Goal: Check status: Check status

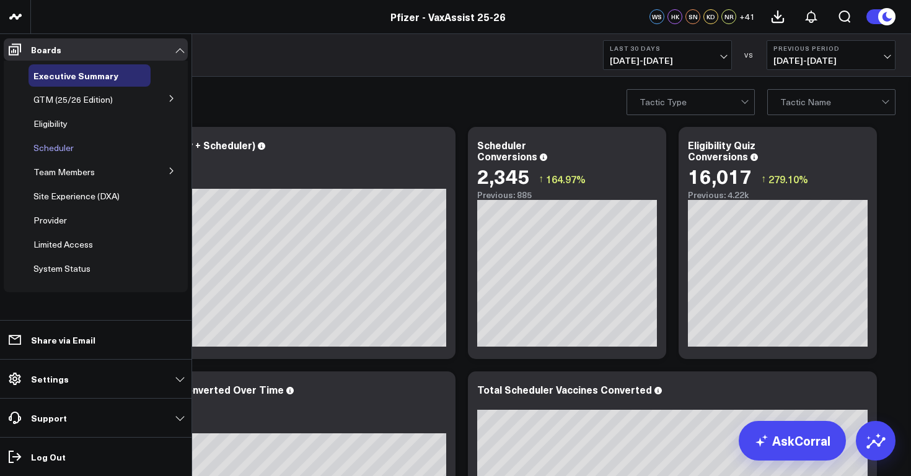
click at [59, 144] on span "Scheduler" at bounding box center [53, 148] width 40 height 12
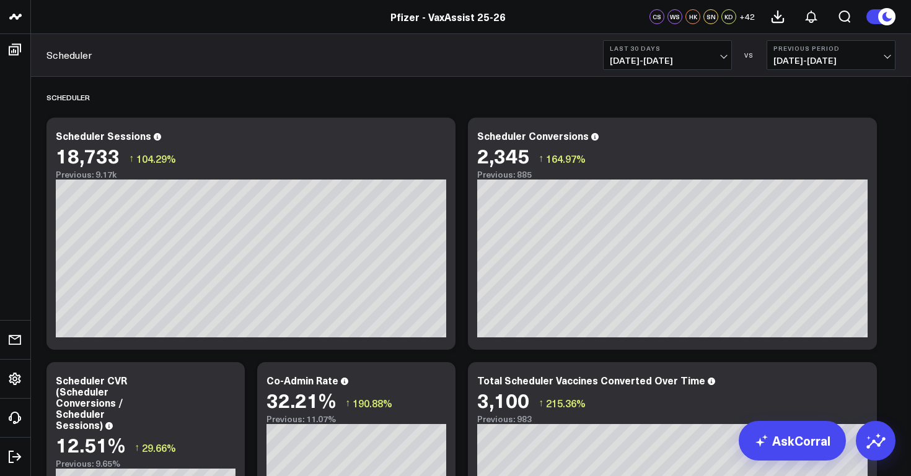
click at [687, 63] on span "[DATE] - [DATE]" at bounding box center [667, 61] width 115 height 10
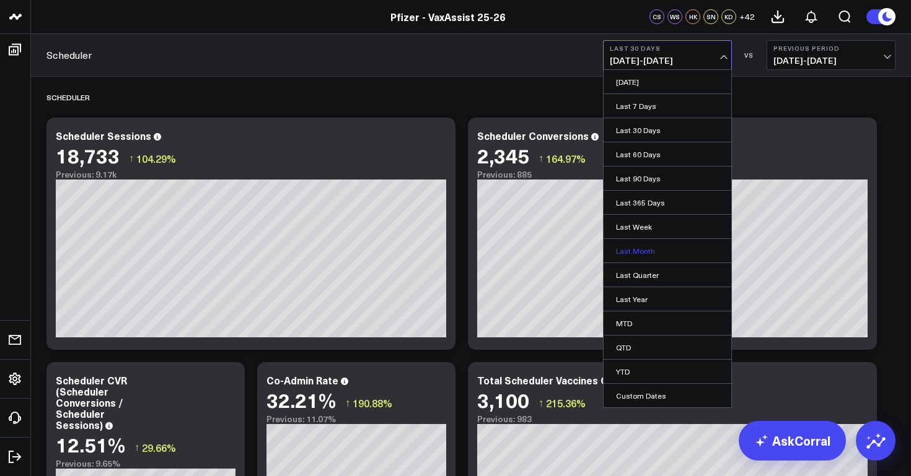
click at [648, 253] on link "Last Month" at bounding box center [667, 251] width 128 height 24
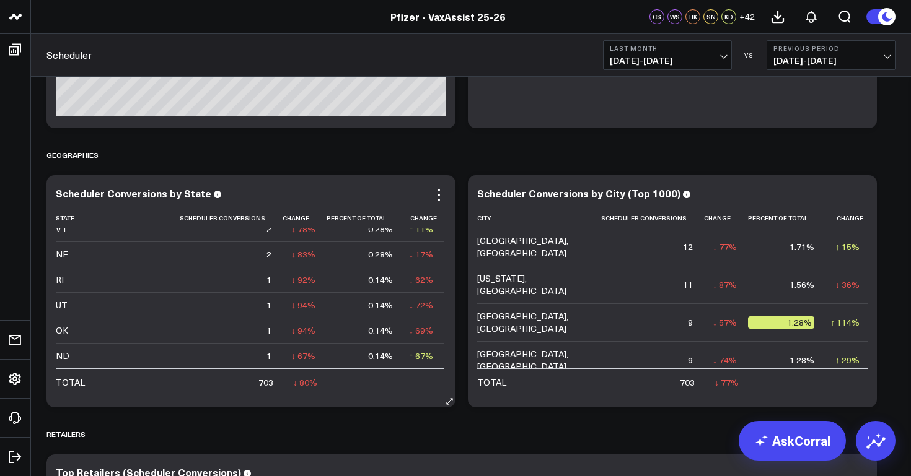
scroll to position [1759, 0]
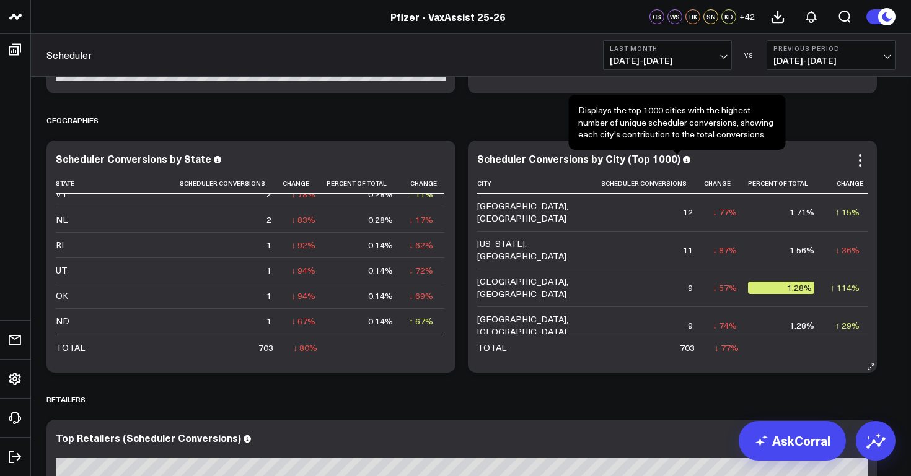
click at [683, 164] on span at bounding box center [686, 159] width 7 height 12
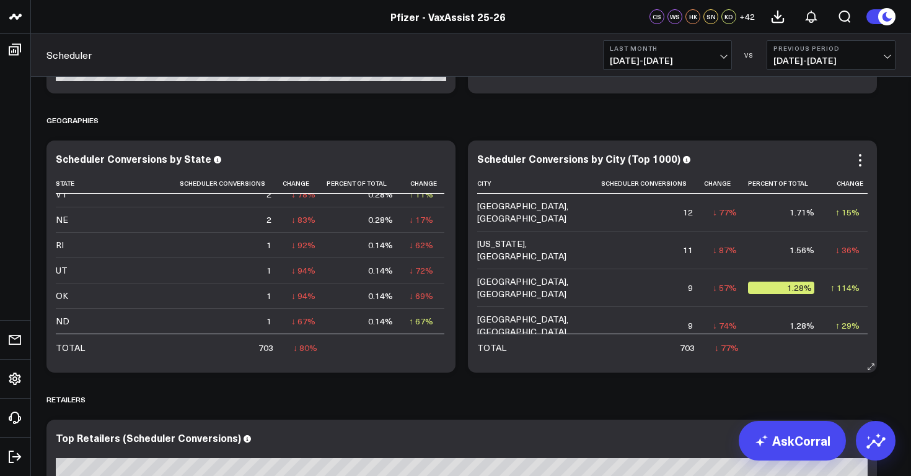
click at [683, 162] on icon at bounding box center [686, 159] width 7 height 7
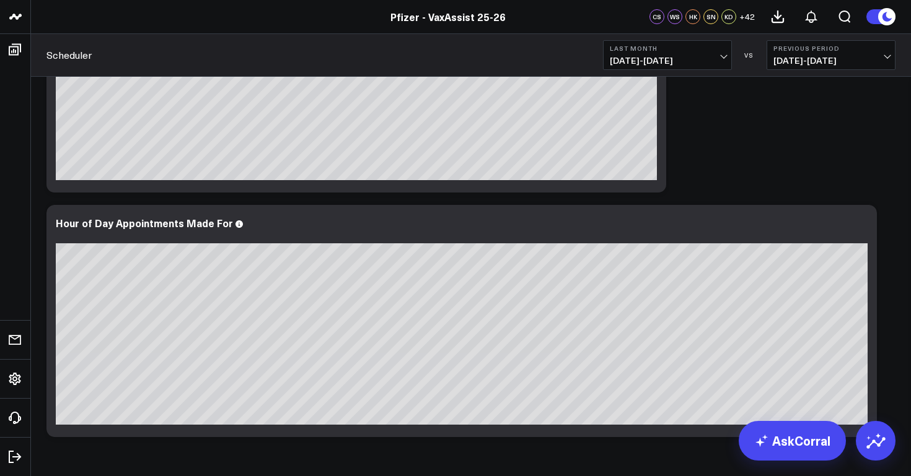
scroll to position [4519, 0]
